Goal: Task Accomplishment & Management: Use online tool/utility

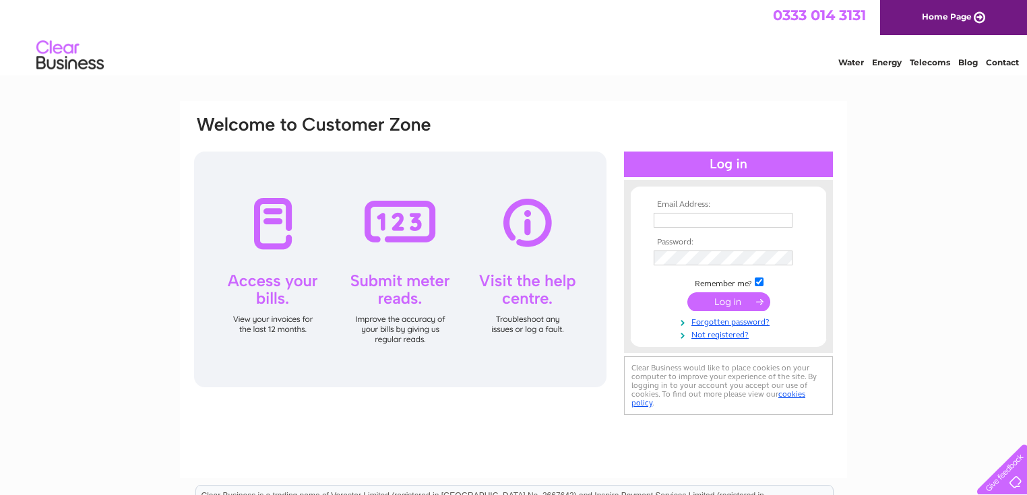
type input "[EMAIL_ADDRESS][DOMAIN_NAME]"
click at [726, 301] on input "submit" at bounding box center [729, 302] width 83 height 19
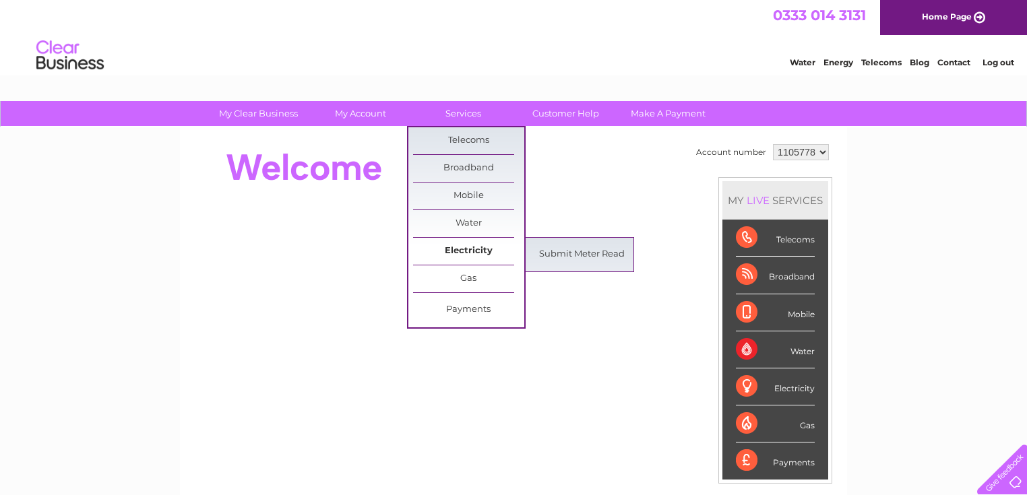
click at [485, 247] on link "Electricity" at bounding box center [468, 251] width 111 height 27
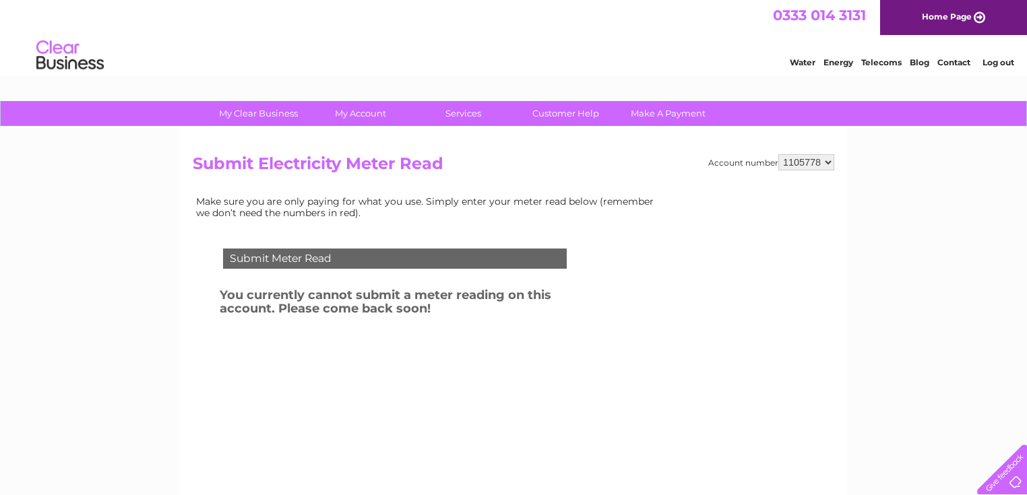
click at [336, 271] on td "Submit Meter Read" at bounding box center [395, 257] width 351 height 44
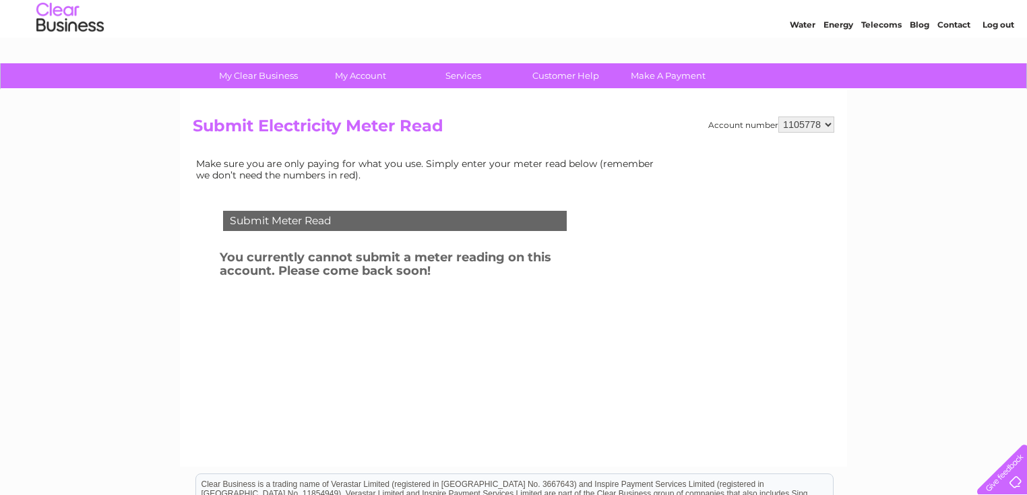
scroll to position [34, 0]
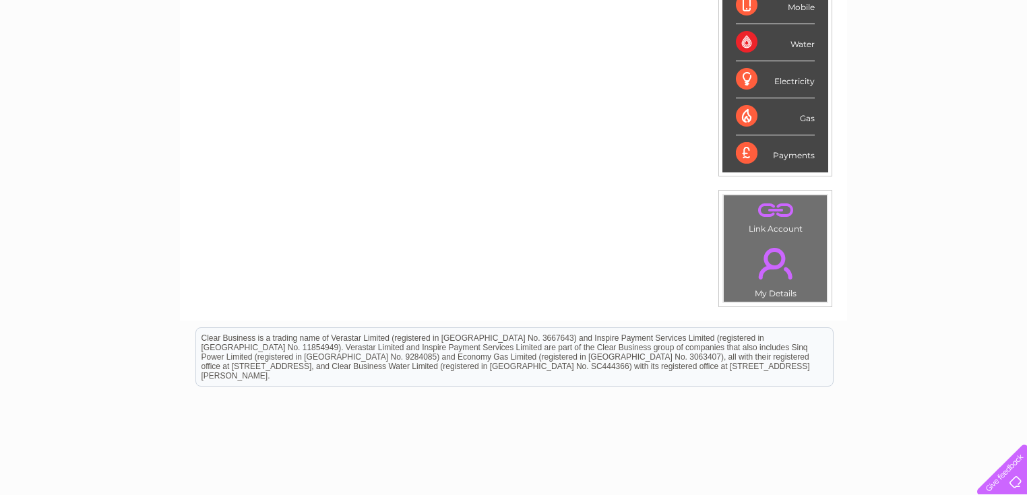
scroll to position [370, 0]
